Goal: Task Accomplishment & Management: Complete application form

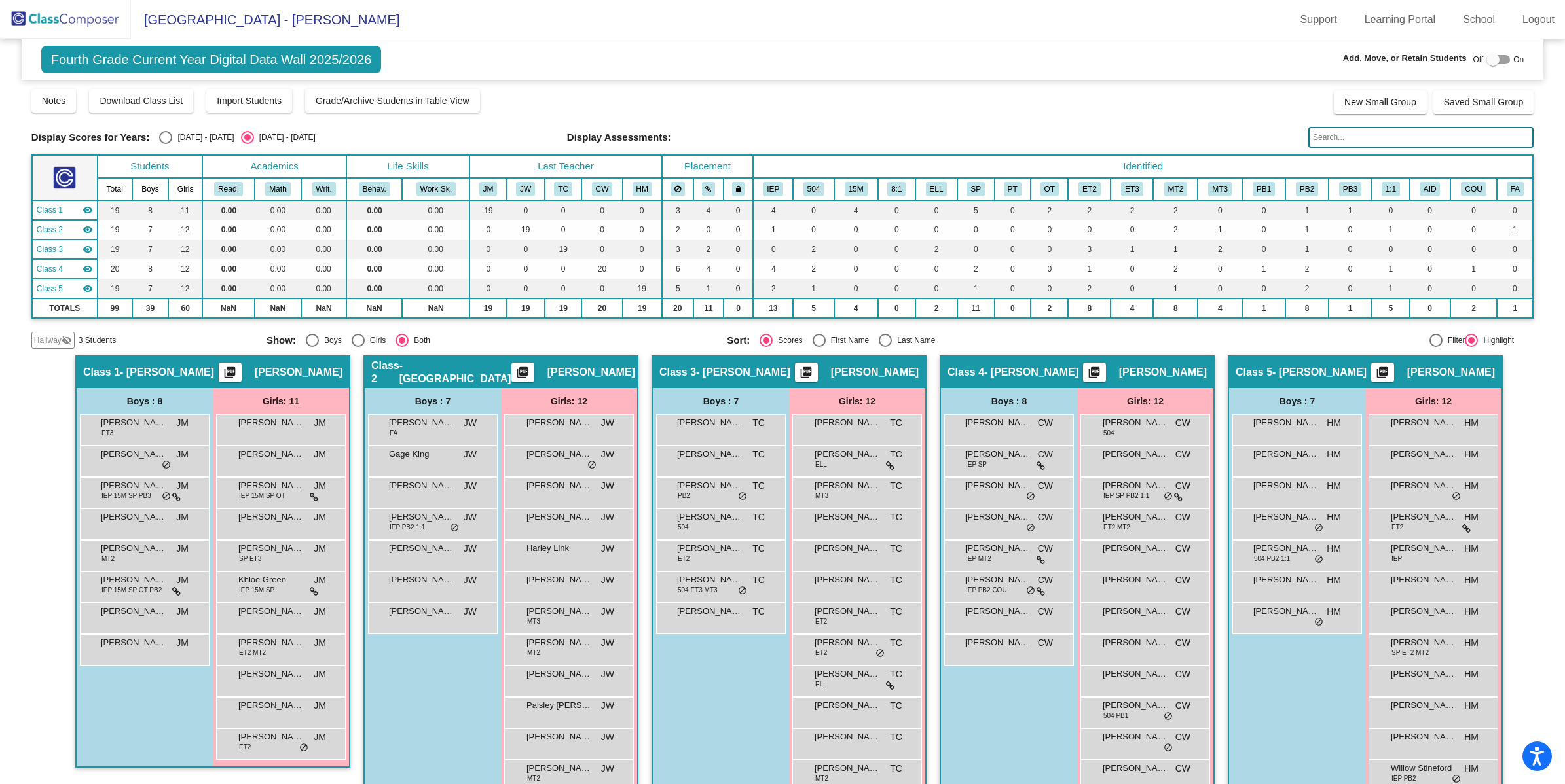
scroll to position [24, 0]
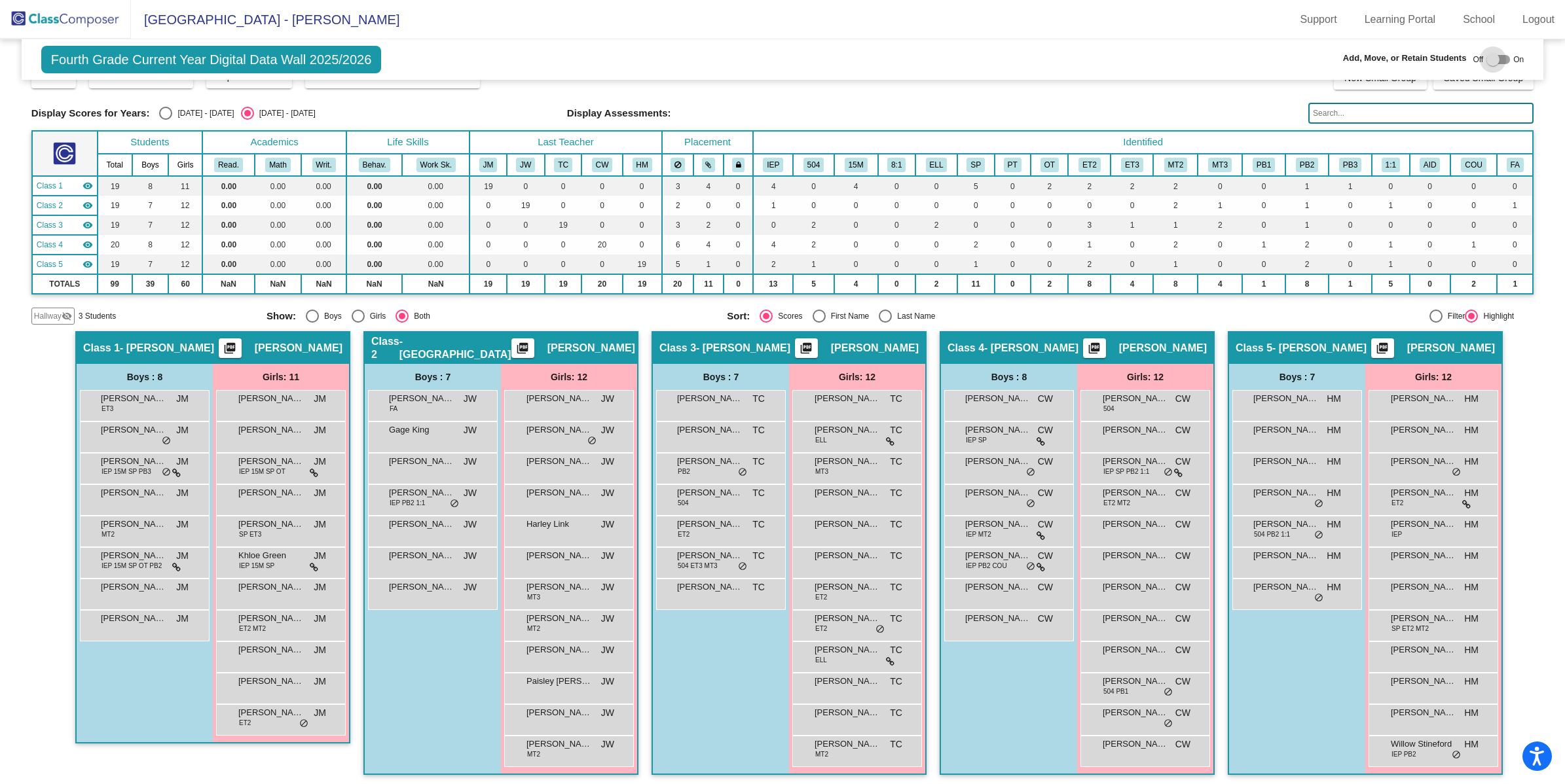
click at [1498, 57] on div at bounding box center [1498, 60] width 23 height 9
checkbox input "true"
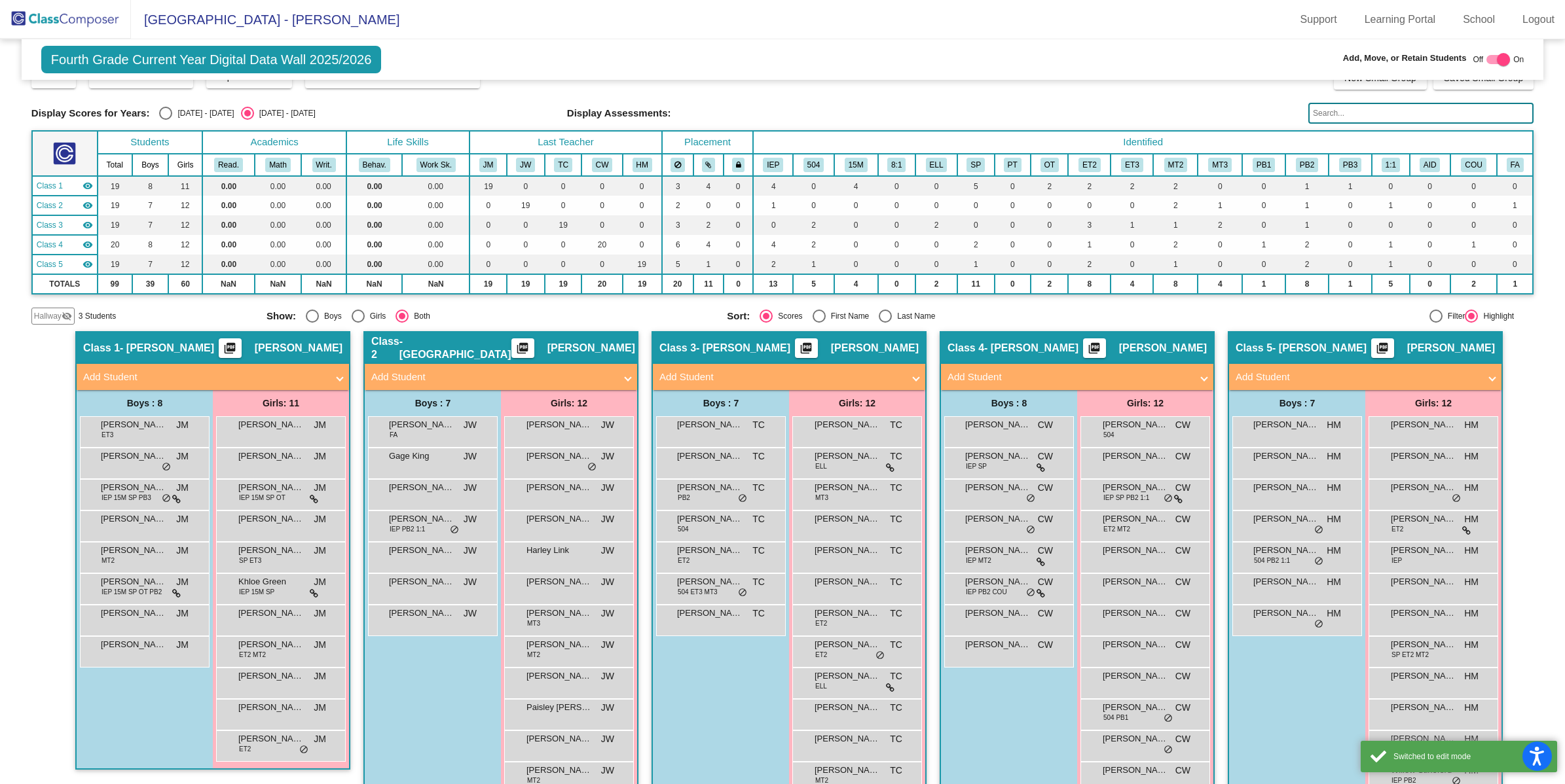
click at [243, 367] on mat-expansion-panel-header "Add Student" at bounding box center [213, 377] width 273 height 26
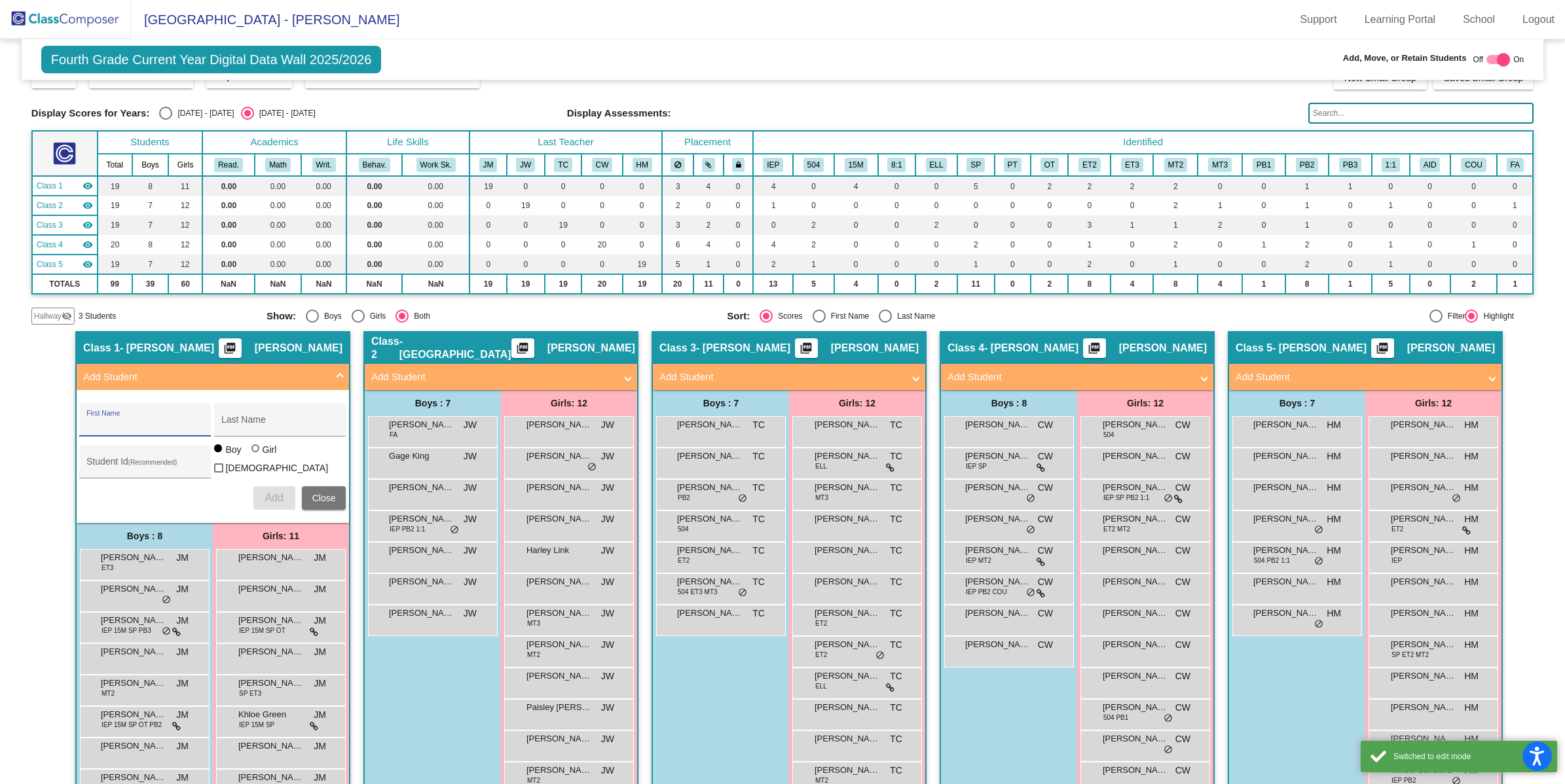
click at [128, 421] on input "First Name" at bounding box center [145, 425] width 118 height 11
type input "Maylynn"
type input "[GEOGRAPHIC_DATA]"
click at [254, 452] on div at bounding box center [255, 448] width 8 height 8
click at [256, 456] on input "Girl" at bounding box center [256, 455] width 1 height 1
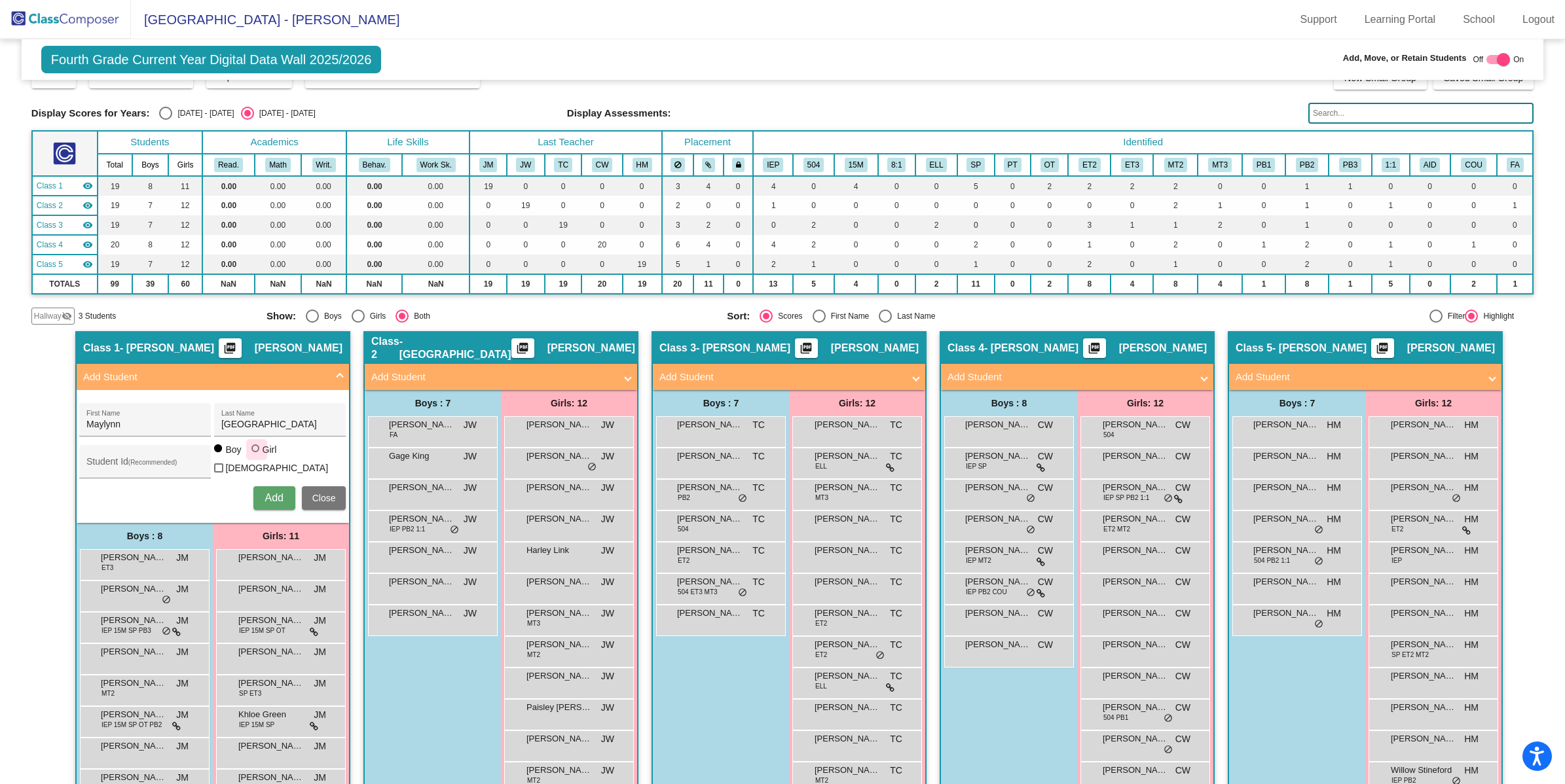
radio input "true"
click at [269, 496] on span "Add" at bounding box center [274, 498] width 19 height 11
